Goal: Task Accomplishment & Management: Complete application form

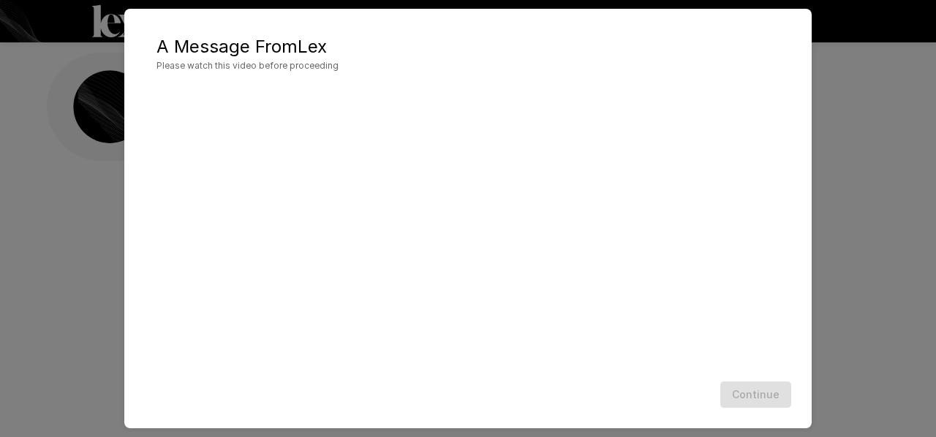
scroll to position [68, 0]
click at [778, 387] on div "Continue" at bounding box center [468, 395] width 658 height 39
click at [775, 394] on div "Continue" at bounding box center [468, 395] width 658 height 39
click at [764, 388] on button "Continue" at bounding box center [756, 395] width 71 height 27
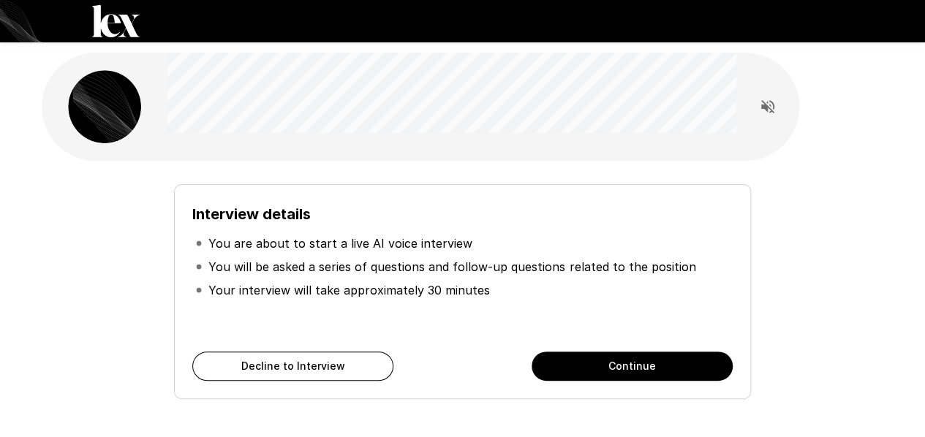
click at [560, 359] on button "Continue" at bounding box center [632, 366] width 201 height 29
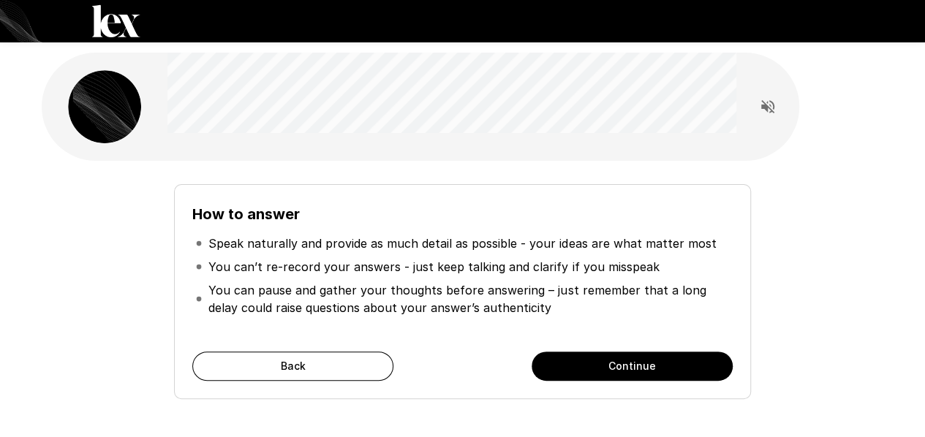
click at [560, 359] on button "Continue" at bounding box center [632, 366] width 201 height 29
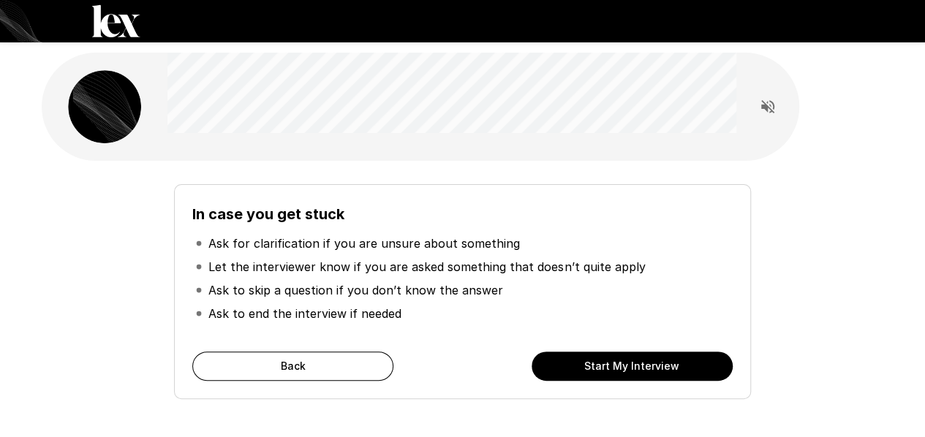
click at [560, 359] on button "Start My Interview" at bounding box center [632, 366] width 201 height 29
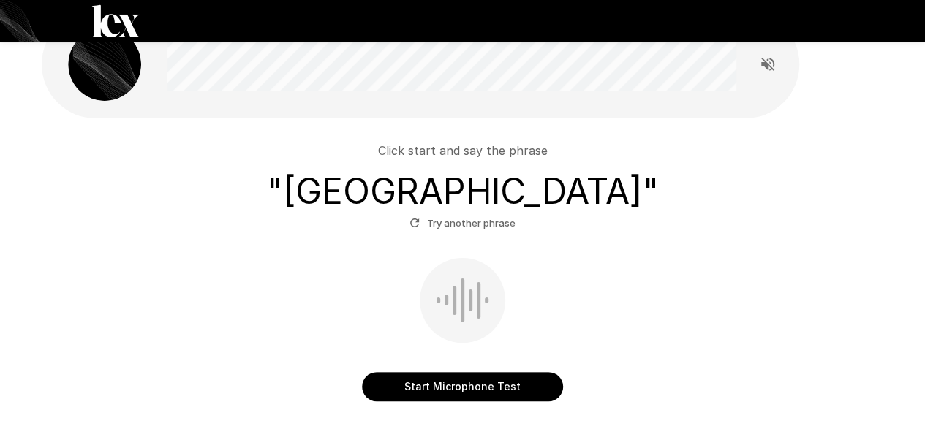
scroll to position [73, 0]
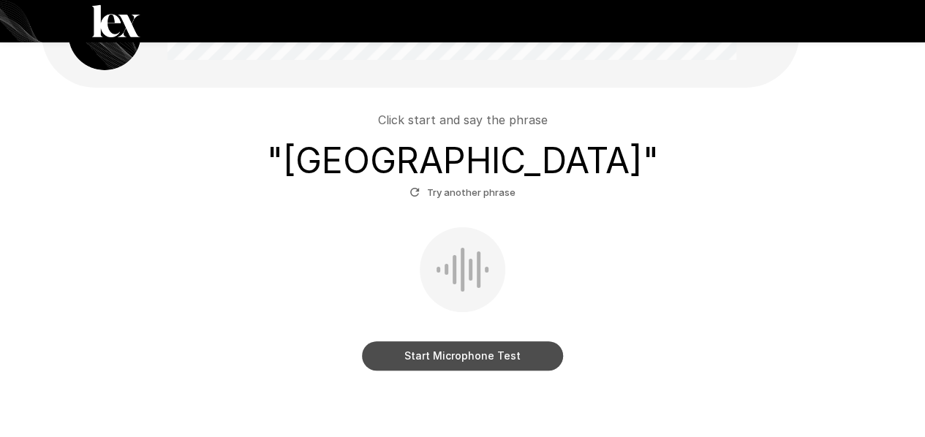
click at [402, 356] on button "Start Microphone Test" at bounding box center [462, 356] width 201 height 29
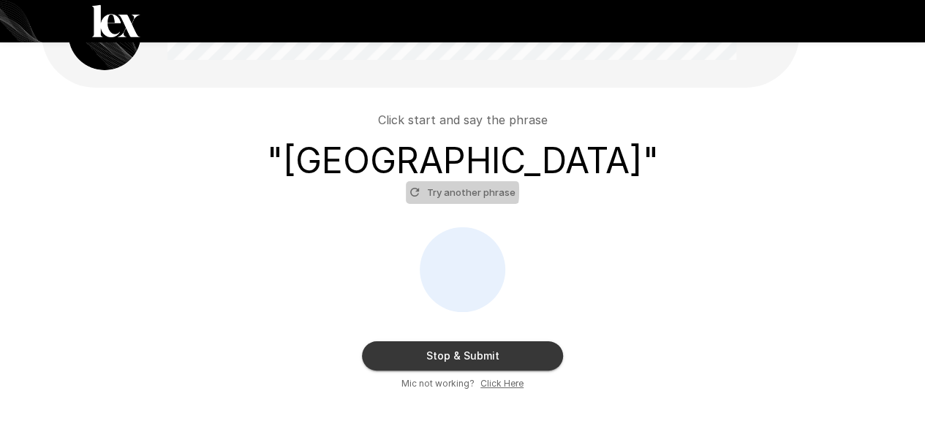
click at [443, 192] on button "Try another phrase" at bounding box center [462, 192] width 113 height 23
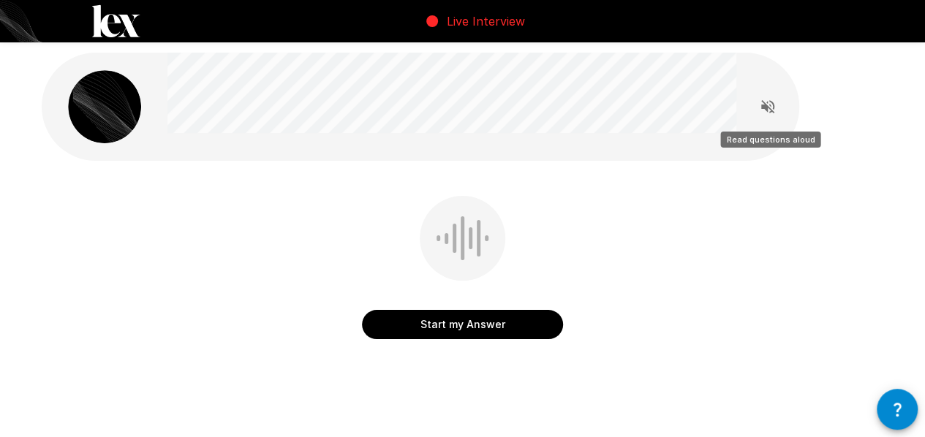
click at [771, 109] on icon "Read questions aloud" at bounding box center [768, 106] width 13 height 13
click at [906, 410] on button "button" at bounding box center [897, 409] width 41 height 41
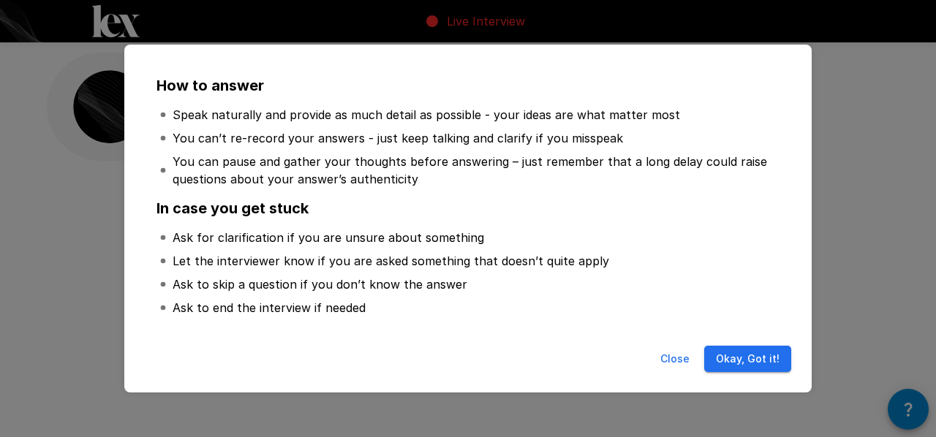
click at [764, 361] on button "Okay, Got it!" at bounding box center [748, 359] width 87 height 27
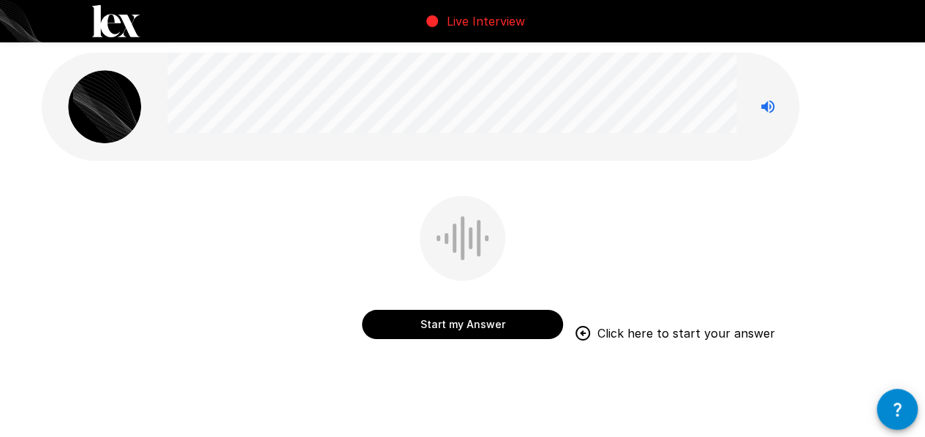
click at [457, 320] on button "Start my Answer" at bounding box center [462, 324] width 201 height 29
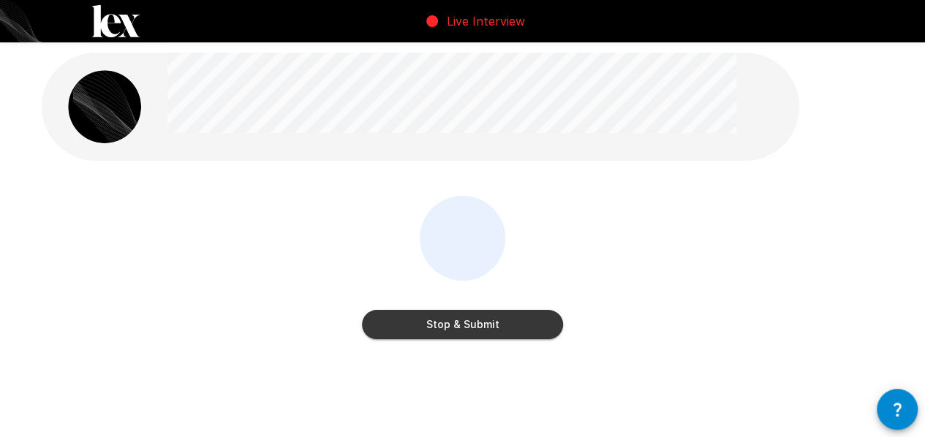
click at [465, 331] on button "Stop & Submit" at bounding box center [462, 324] width 201 height 29
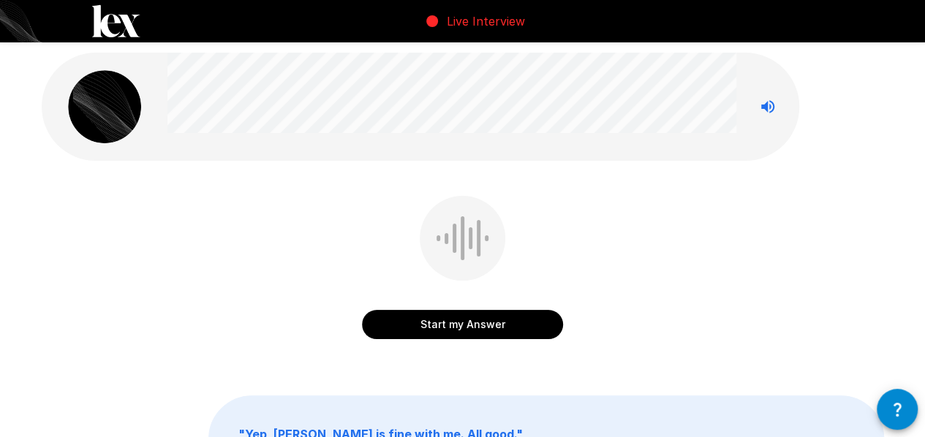
click at [897, 406] on icon "button" at bounding box center [898, 410] width 18 height 18
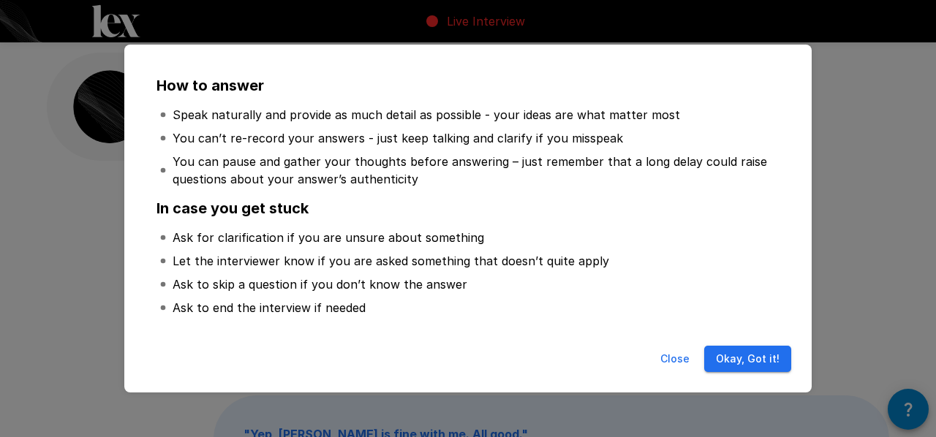
click at [748, 353] on button "Okay, Got it!" at bounding box center [748, 359] width 87 height 27
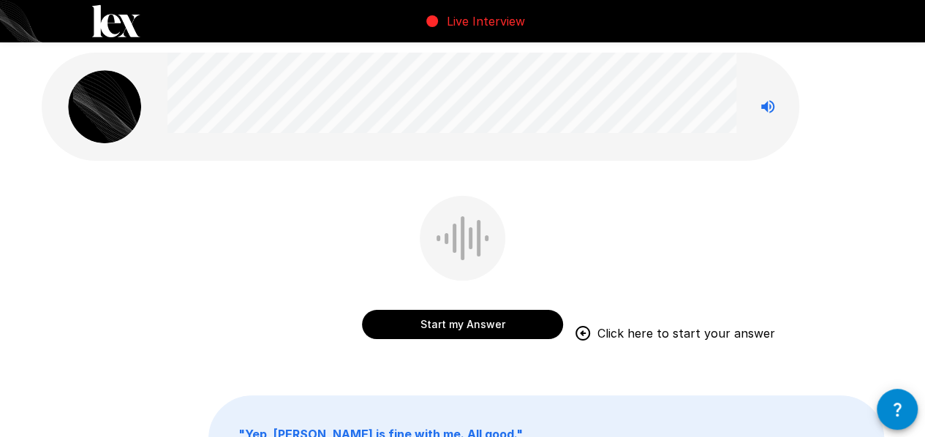
click at [515, 317] on button "Start my Answer" at bounding box center [462, 324] width 201 height 29
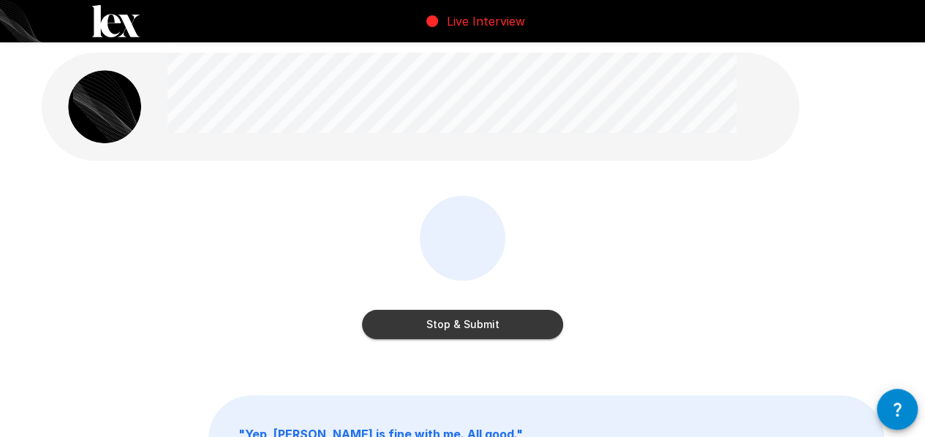
click at [536, 330] on button "Stop & Submit" at bounding box center [462, 324] width 201 height 29
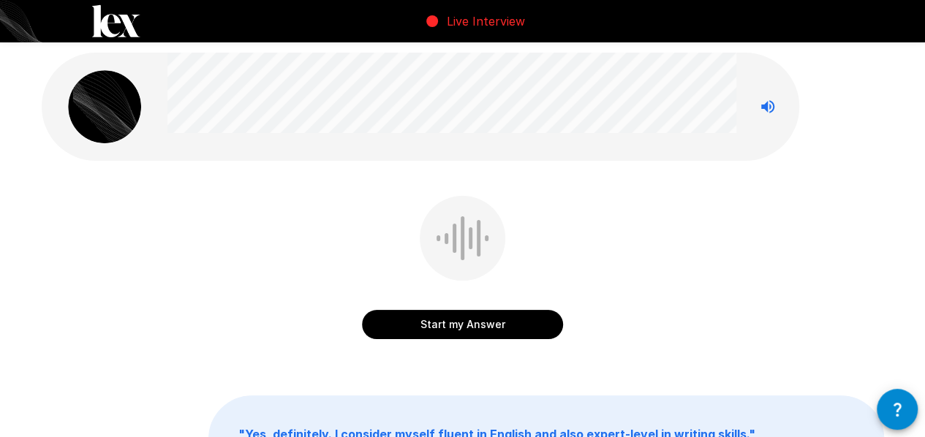
click at [525, 331] on button "Start my Answer" at bounding box center [462, 324] width 201 height 29
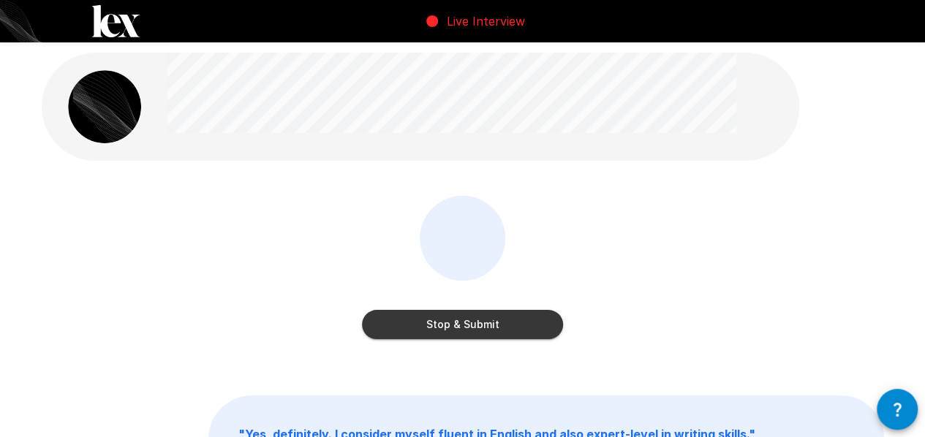
click at [525, 331] on button "Stop & Submit" at bounding box center [462, 324] width 201 height 29
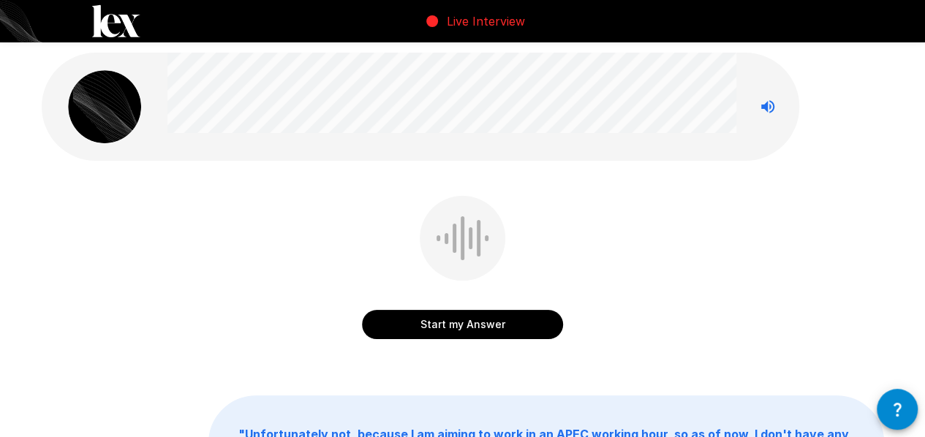
click at [522, 320] on button "Start my Answer" at bounding box center [462, 324] width 201 height 29
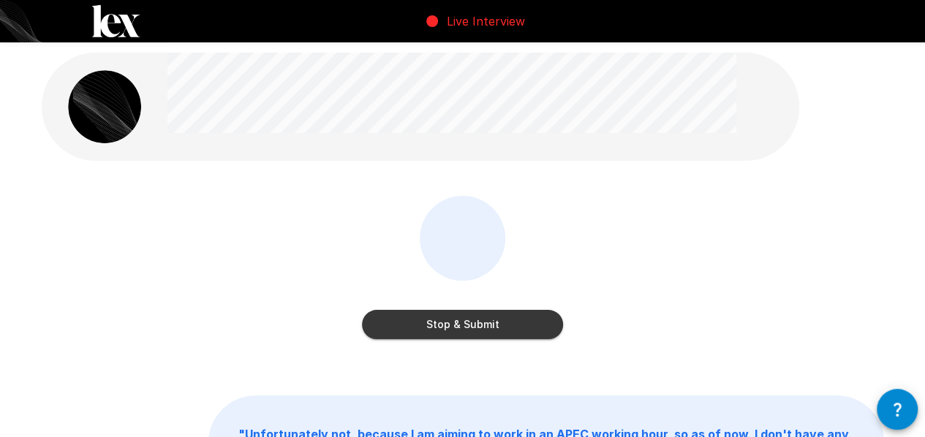
click at [522, 320] on button "Stop & Submit" at bounding box center [462, 324] width 201 height 29
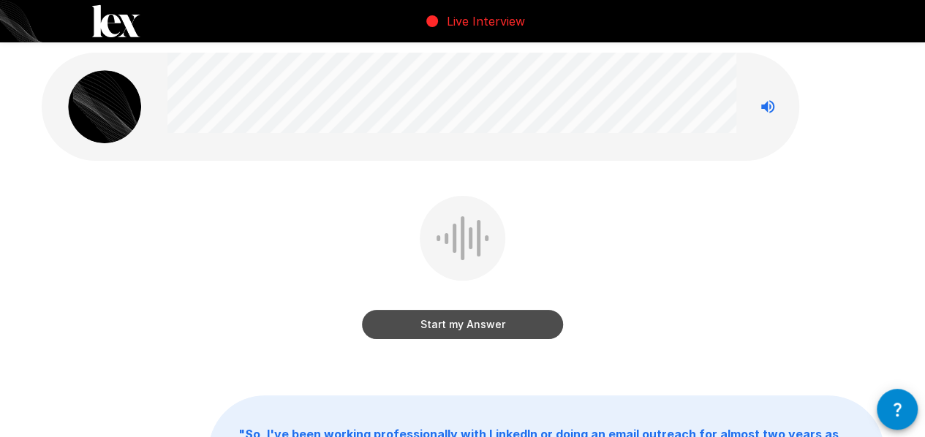
click at [495, 323] on button "Start my Answer" at bounding box center [462, 324] width 201 height 29
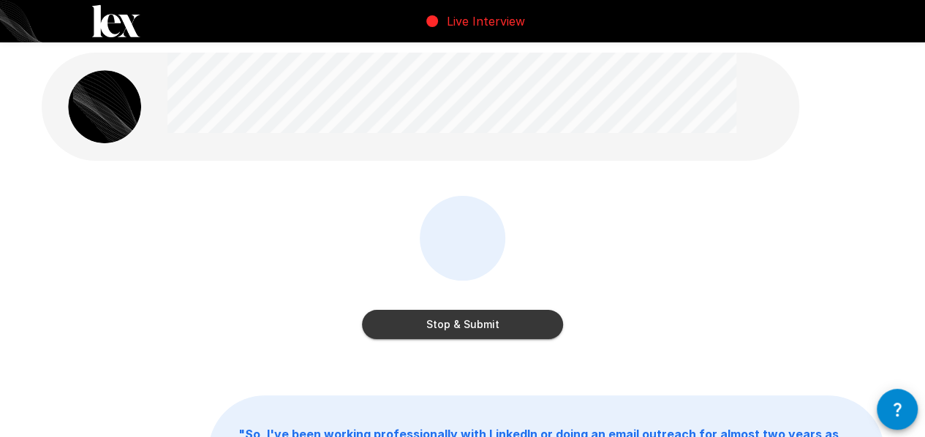
click at [487, 312] on button "Stop & Submit" at bounding box center [462, 324] width 201 height 29
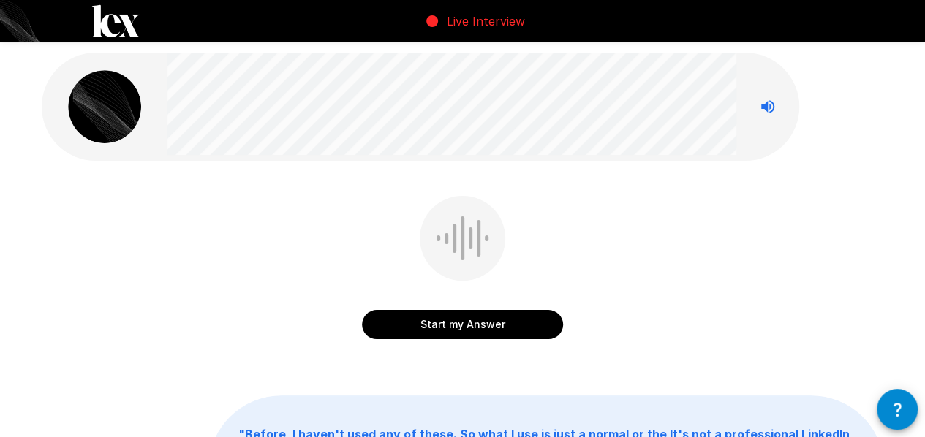
click at [473, 333] on button "Start my Answer" at bounding box center [462, 324] width 201 height 29
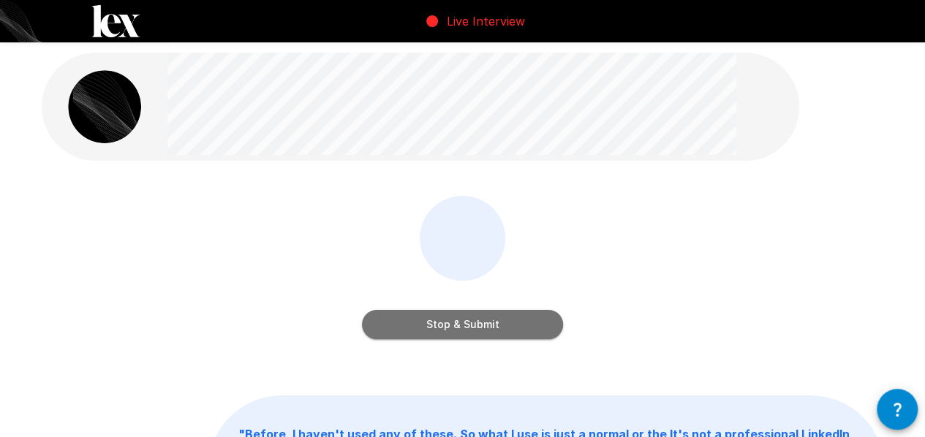
click at [451, 339] on button "Stop & Submit" at bounding box center [462, 324] width 201 height 29
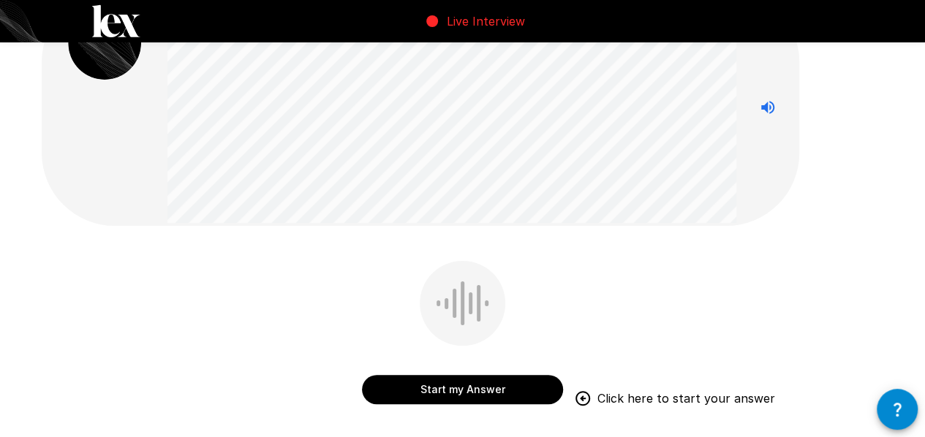
scroll to position [146, 0]
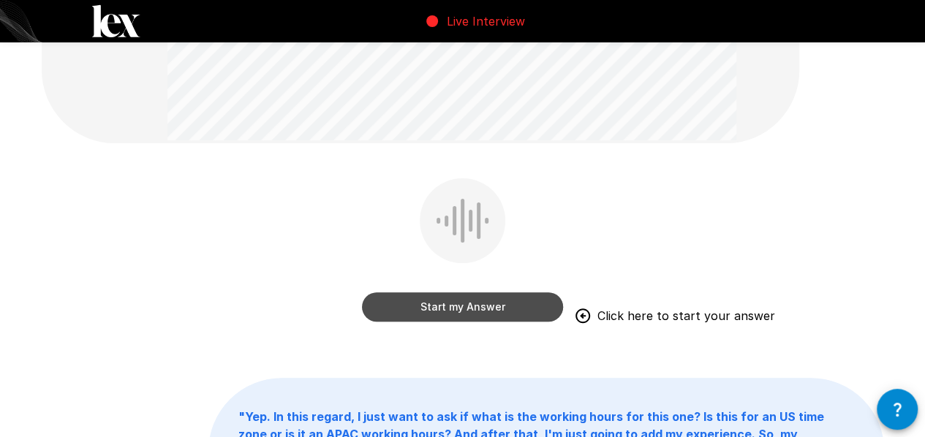
click at [535, 305] on button "Start my Answer" at bounding box center [462, 307] width 201 height 29
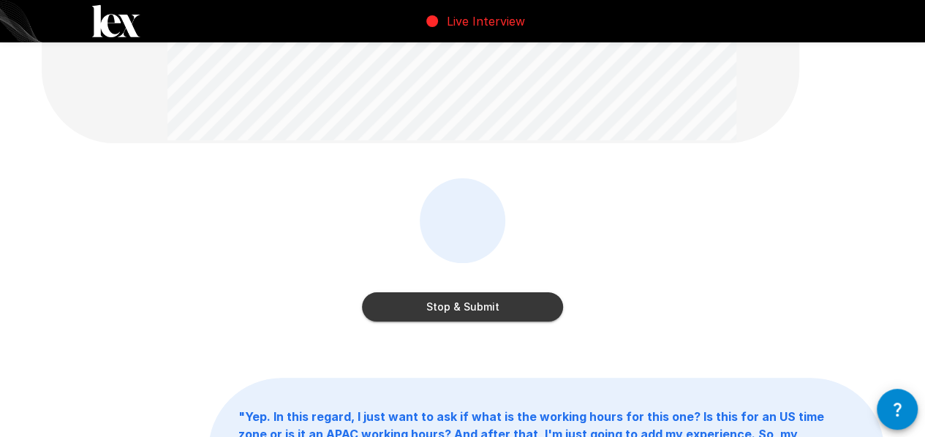
click at [492, 309] on button "Stop & Submit" at bounding box center [462, 307] width 201 height 29
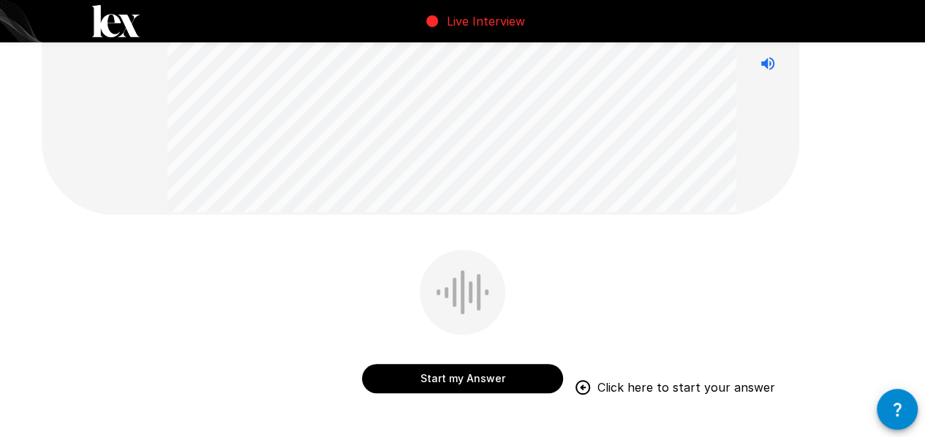
scroll to position [219, 0]
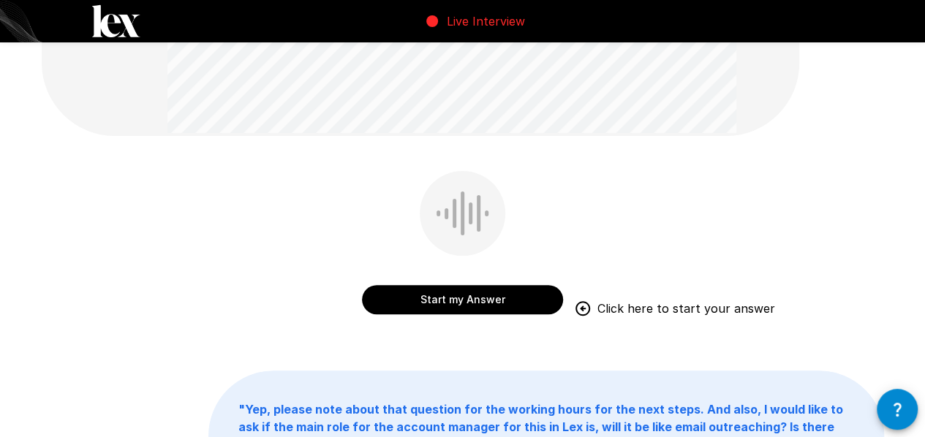
click at [442, 299] on button "Start my Answer" at bounding box center [462, 299] width 201 height 29
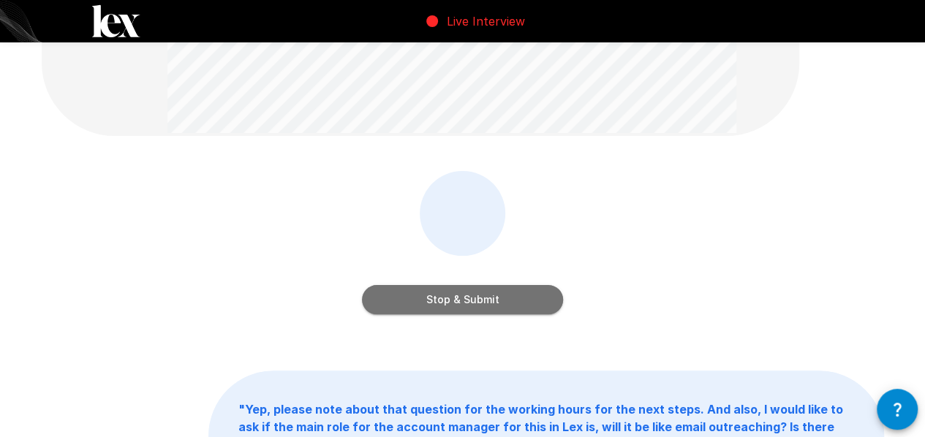
click at [522, 290] on button "Stop & Submit" at bounding box center [462, 299] width 201 height 29
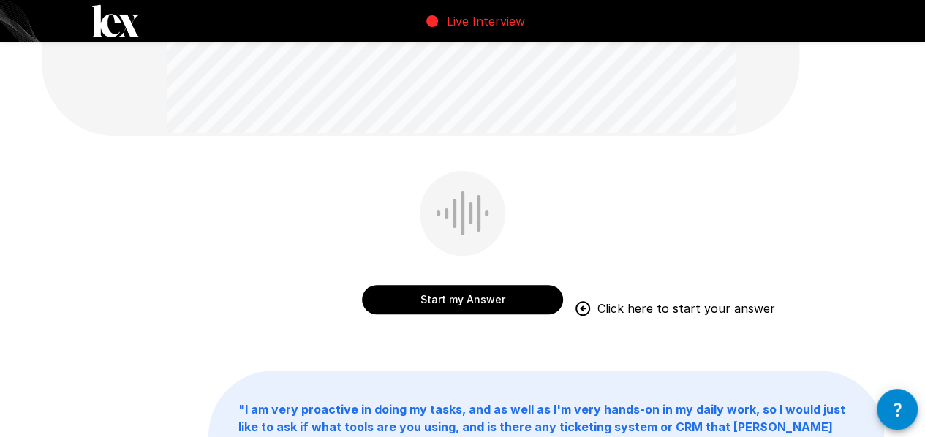
click at [486, 292] on button "Start my Answer" at bounding box center [462, 299] width 201 height 29
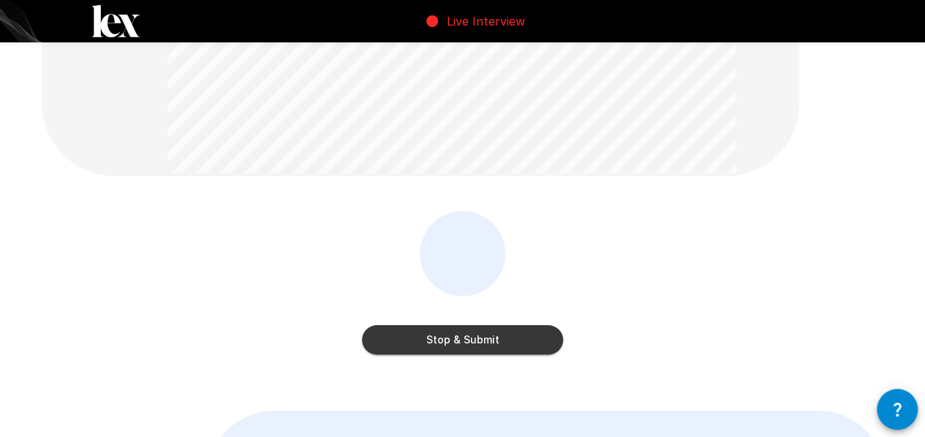
scroll to position [146, 0]
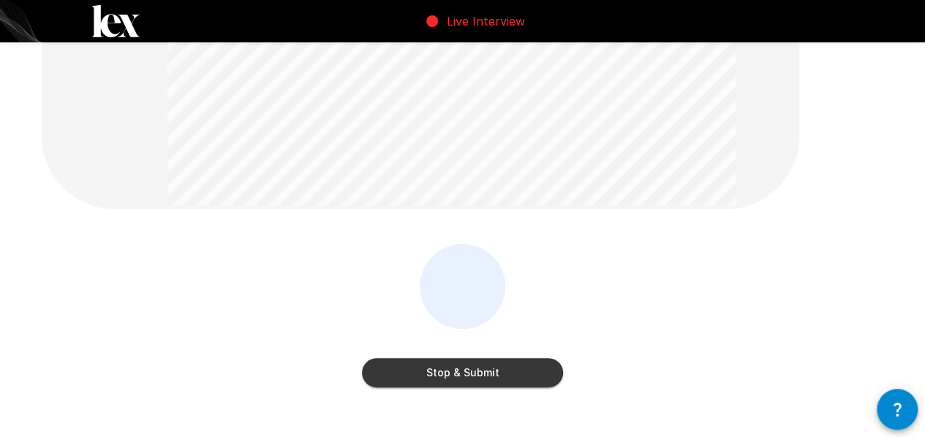
click at [521, 364] on button "Stop & Submit" at bounding box center [462, 372] width 201 height 29
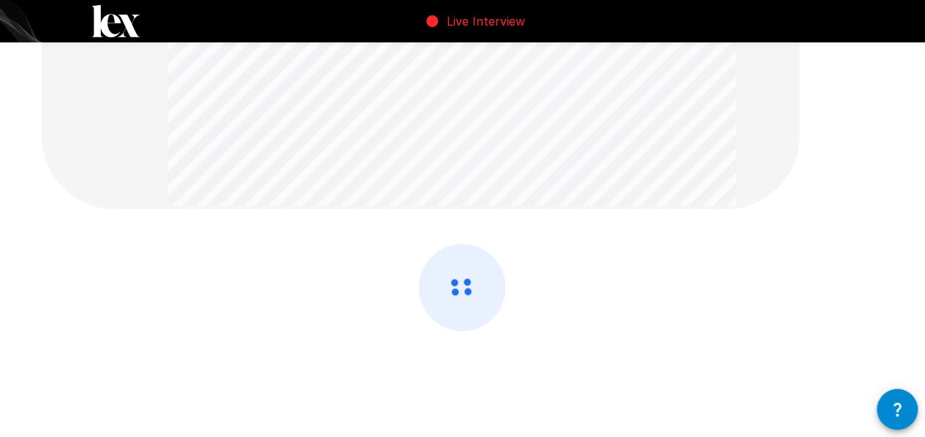
scroll to position [0, 0]
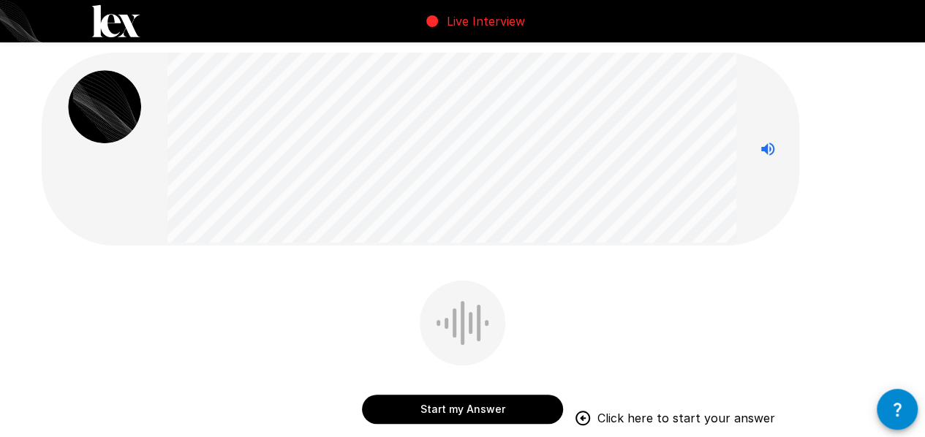
click at [482, 413] on button "Start my Answer" at bounding box center [462, 409] width 201 height 29
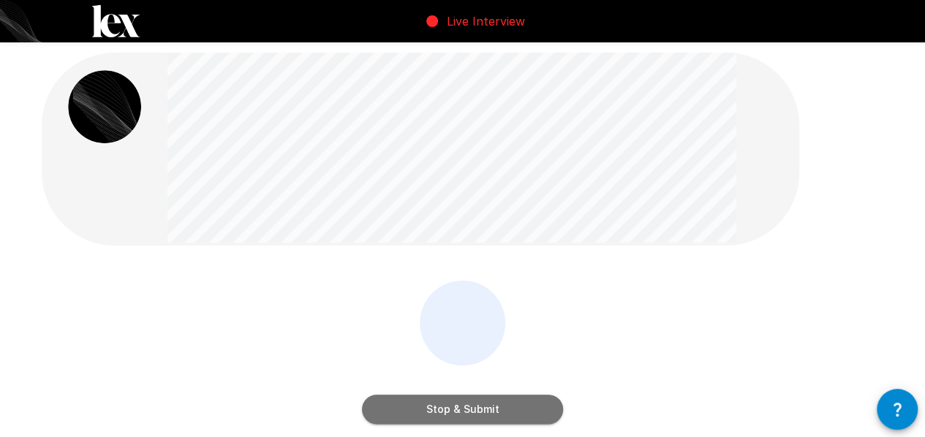
click at [508, 402] on button "Stop & Submit" at bounding box center [462, 409] width 201 height 29
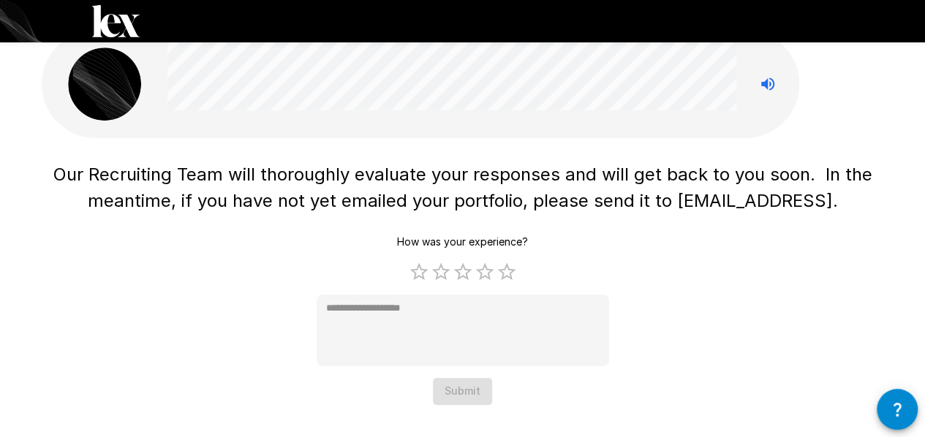
scroll to position [23, 0]
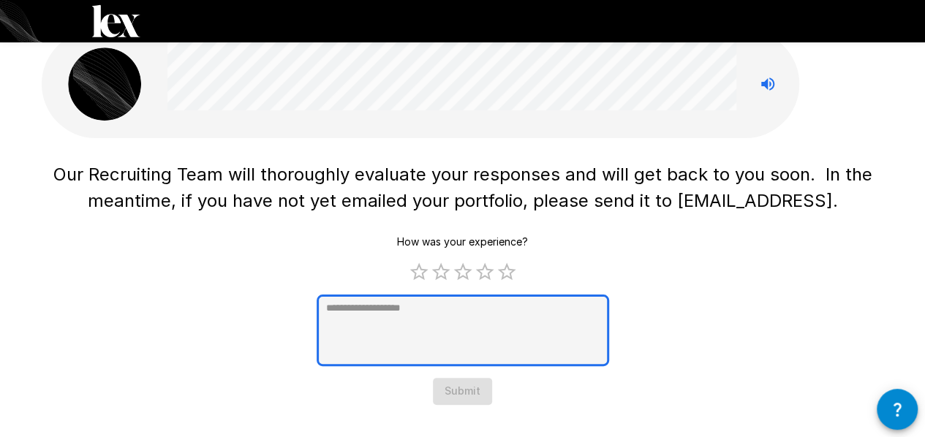
click at [519, 355] on textarea at bounding box center [463, 331] width 293 height 72
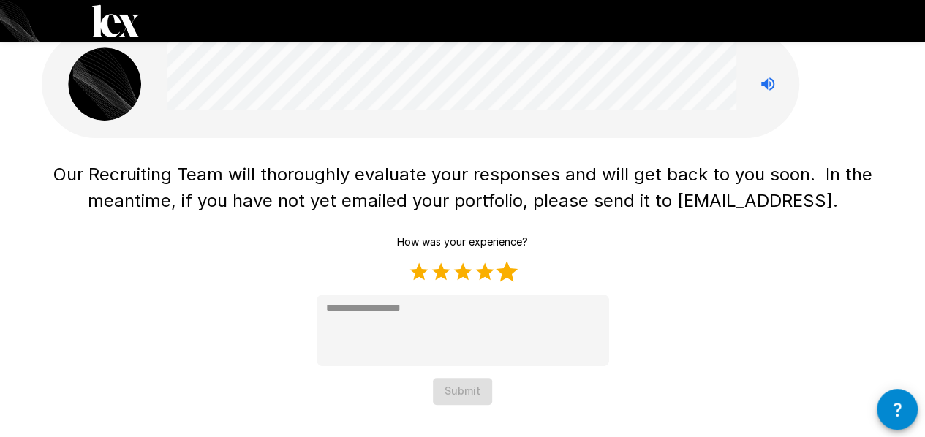
click at [505, 274] on label "5 Stars" at bounding box center [507, 272] width 22 height 22
type textarea "*"
click at [448, 388] on button "Submit" at bounding box center [462, 391] width 59 height 27
